Goal: Navigation & Orientation: Understand site structure

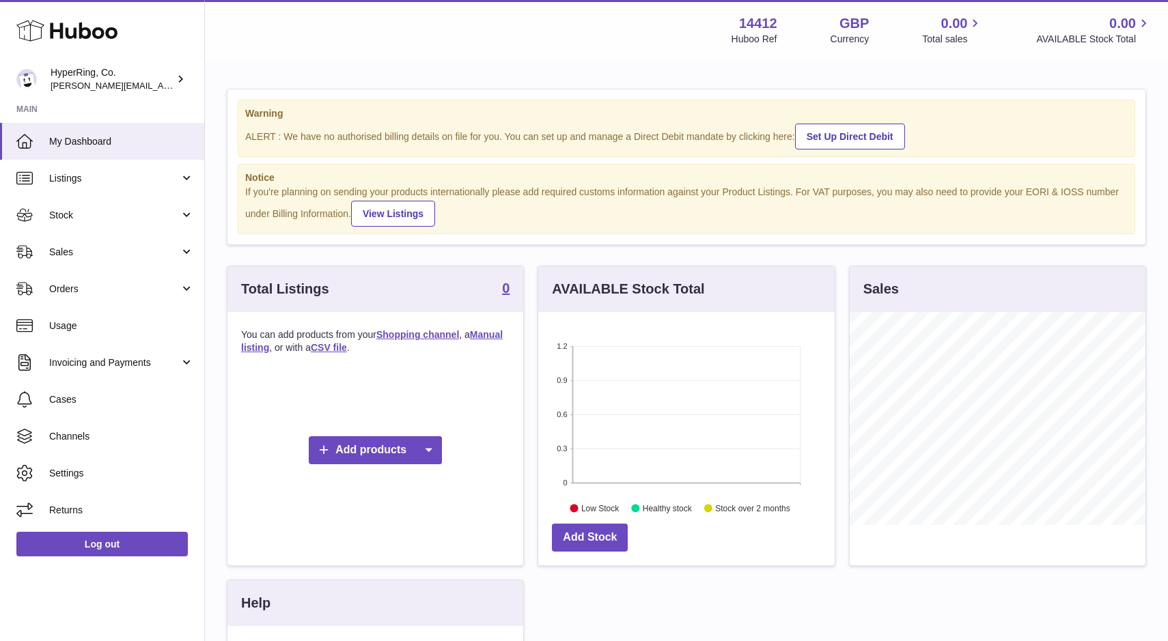
scroll to position [213, 296]
click at [187, 176] on link "Listings" at bounding box center [102, 178] width 204 height 37
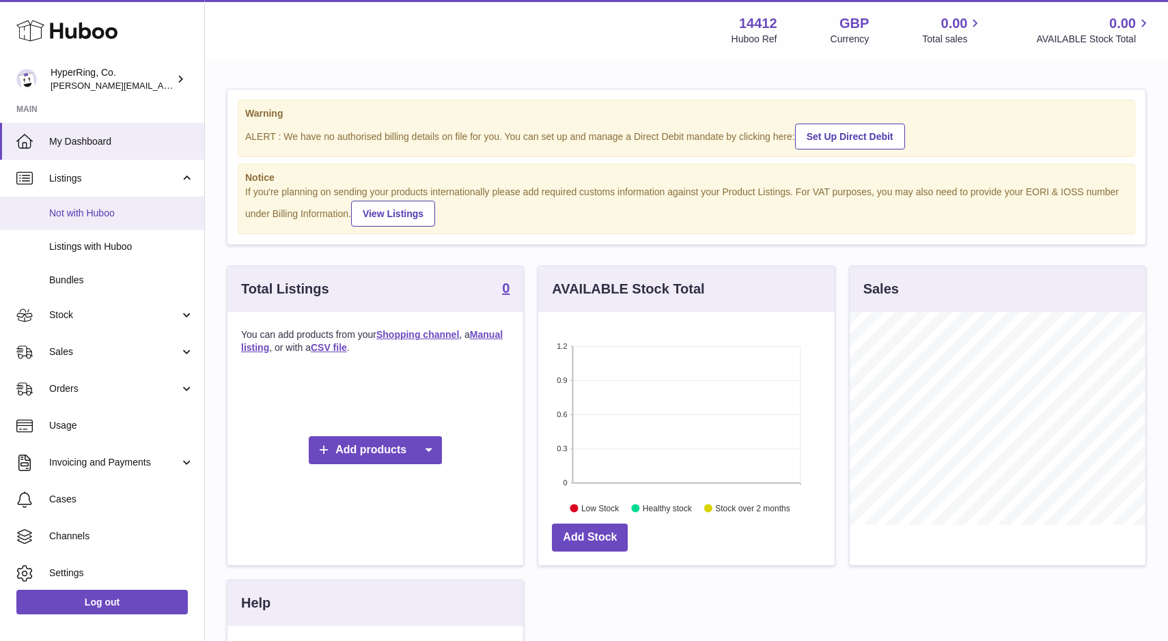
click at [122, 215] on span "Not with Huboo" at bounding box center [121, 213] width 145 height 13
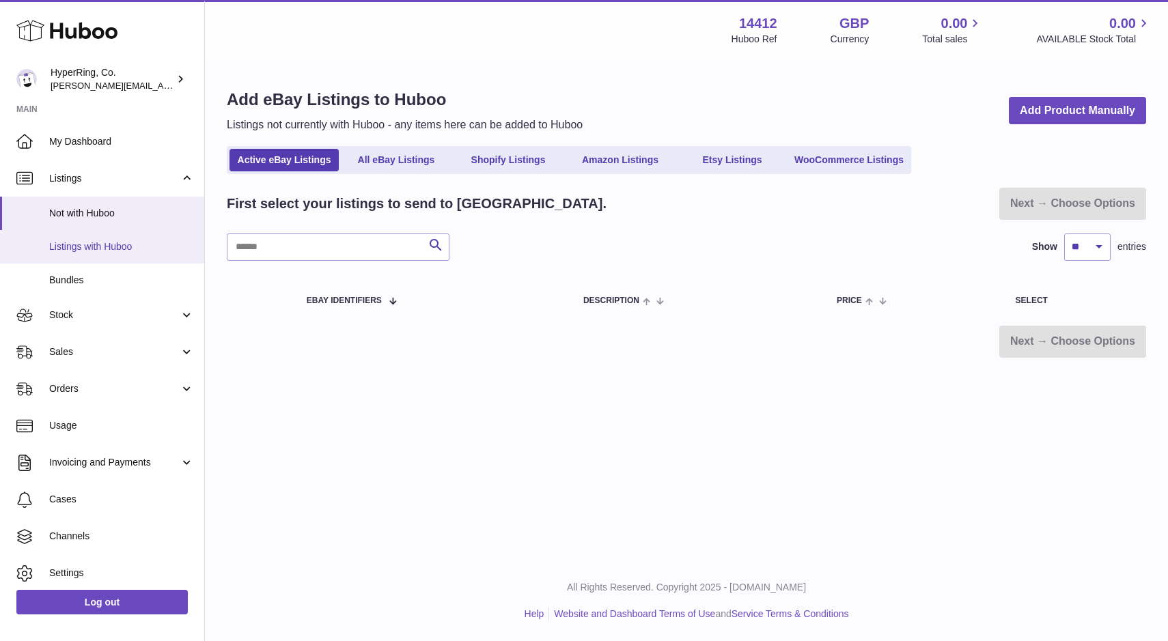
click at [109, 245] on span "Listings with Huboo" at bounding box center [121, 246] width 145 height 13
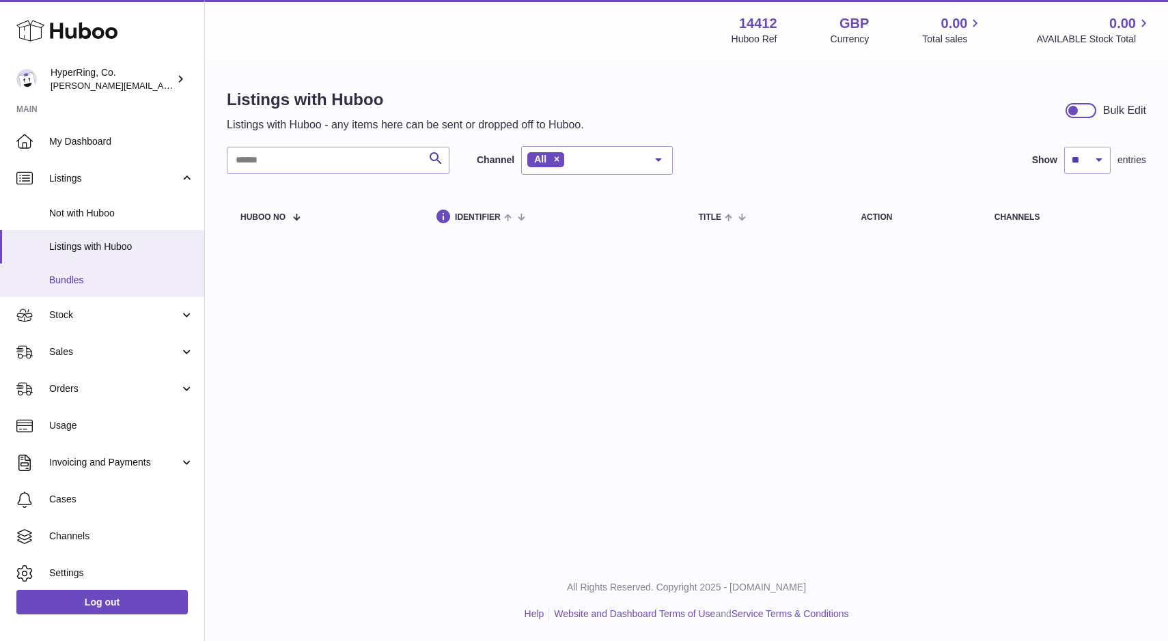
click at [74, 281] on span "Bundles" at bounding box center [121, 280] width 145 height 13
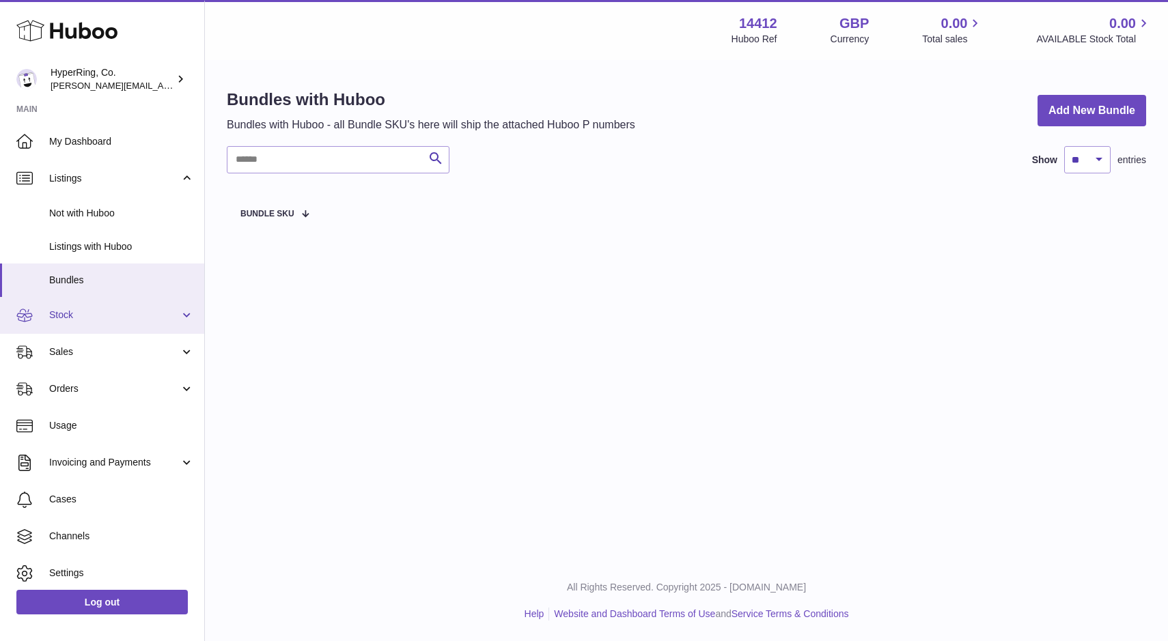
click at [164, 315] on span "Stock" at bounding box center [114, 315] width 130 height 13
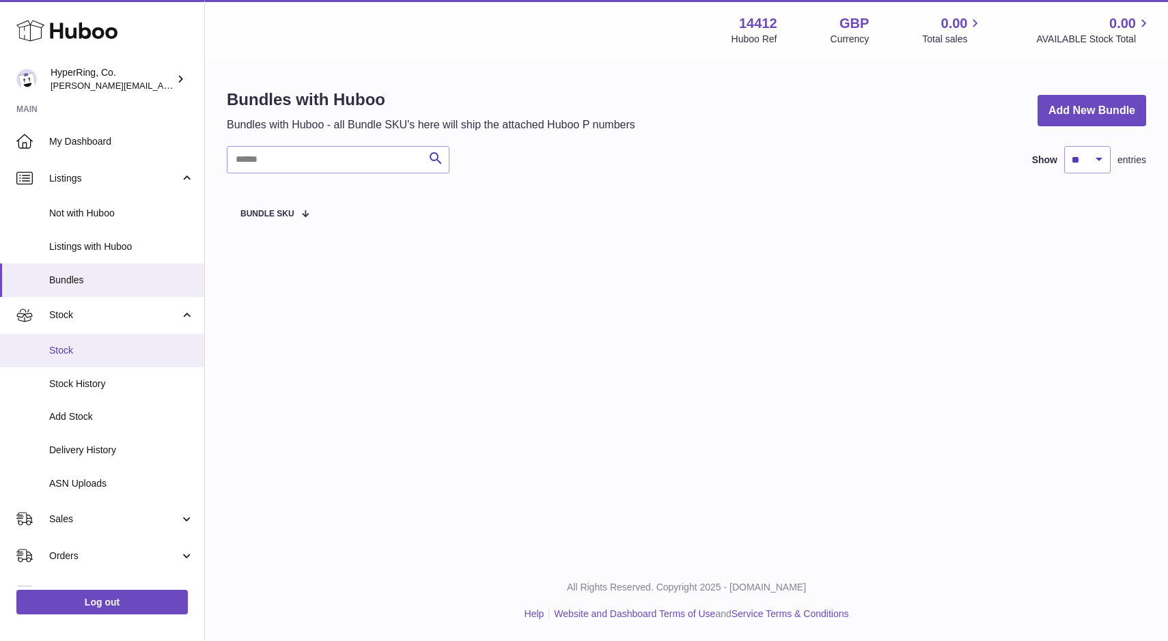
click at [112, 346] on span "Stock" at bounding box center [121, 350] width 145 height 13
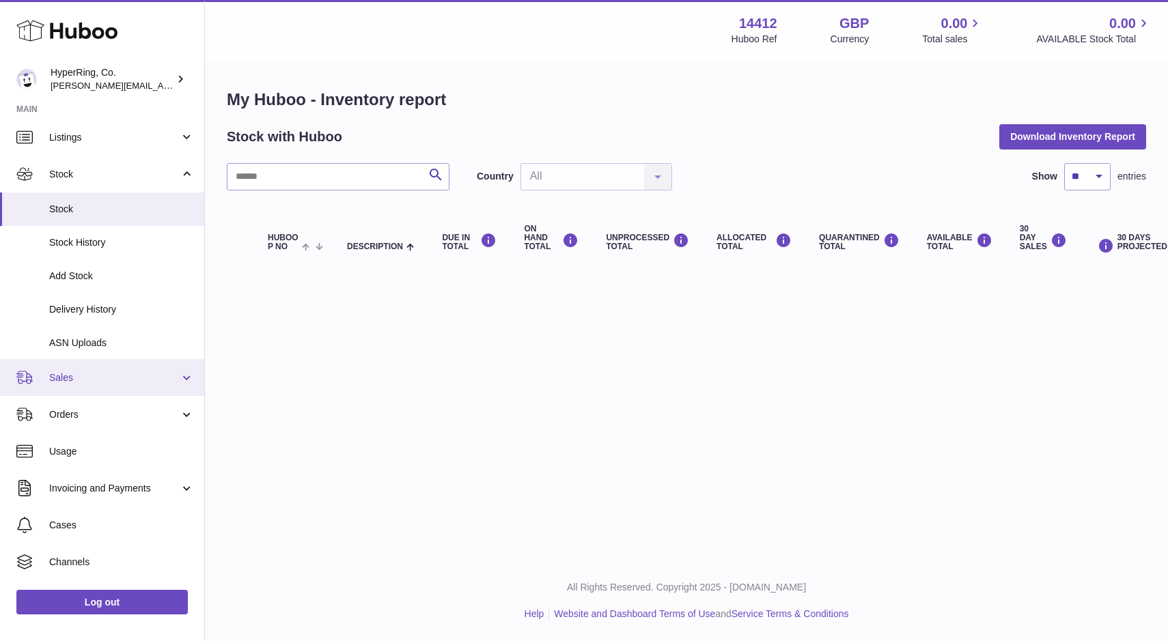
scroll to position [109, 0]
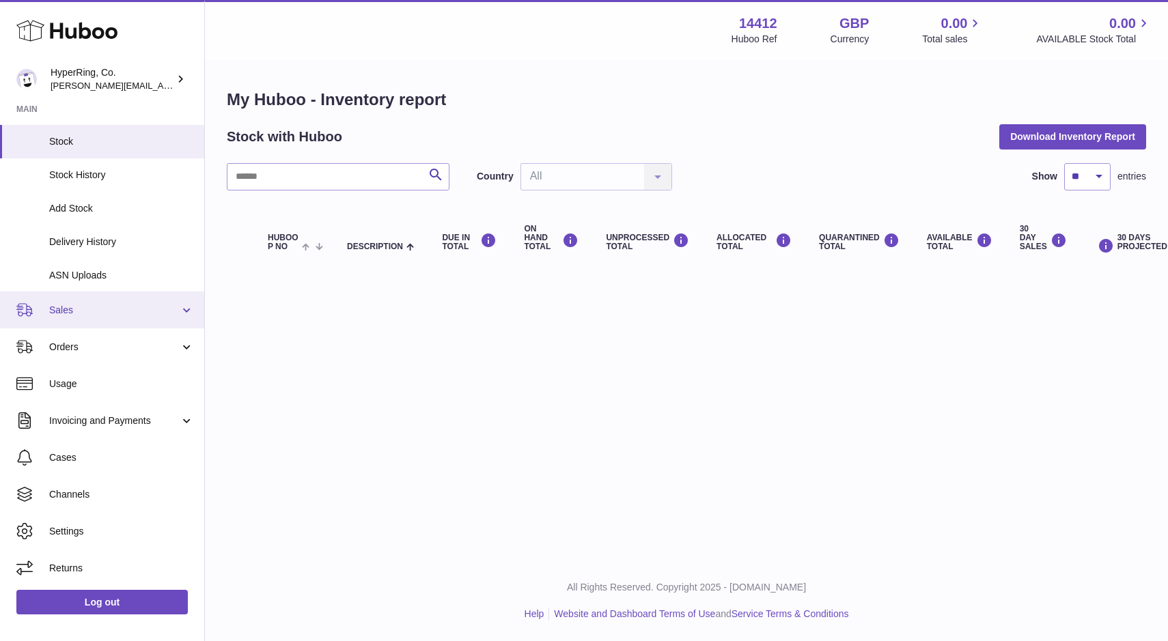
click at [115, 316] on span "Sales" at bounding box center [114, 310] width 130 height 13
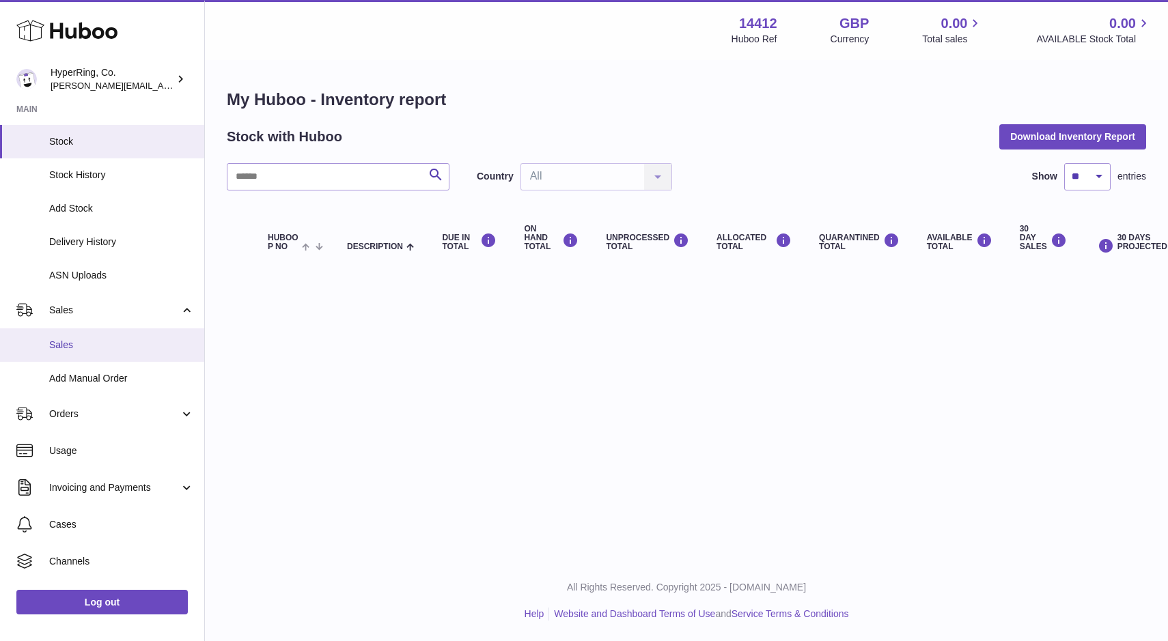
click at [87, 349] on span "Sales" at bounding box center [121, 345] width 145 height 13
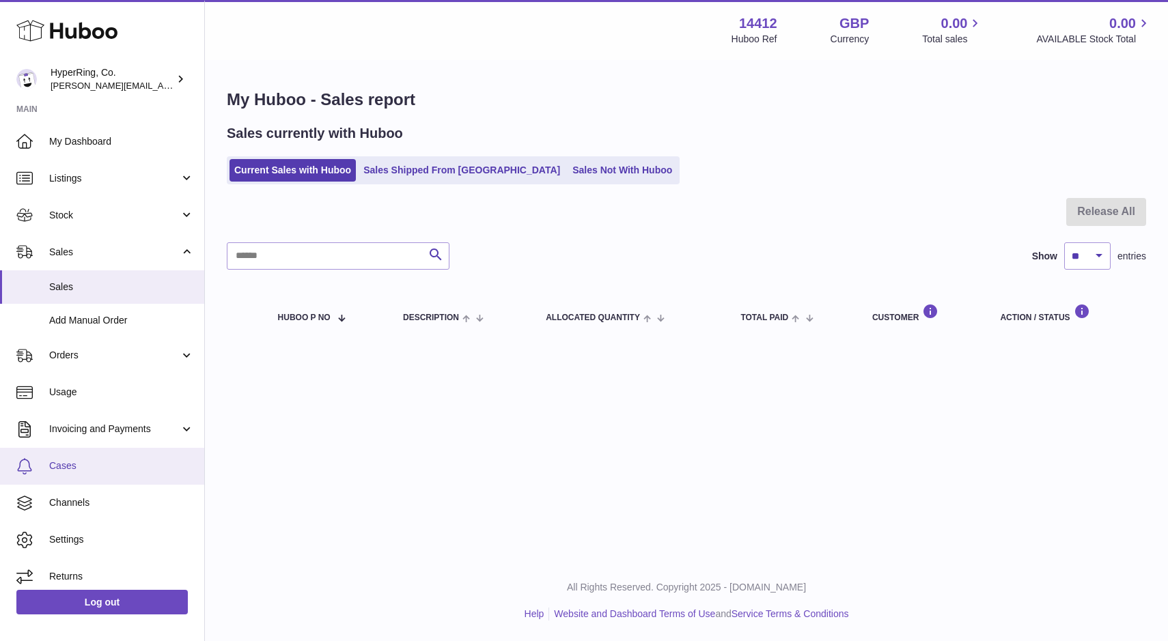
scroll to position [9, 0]
